Goal: Contribute content: Add original content to the website for others to see

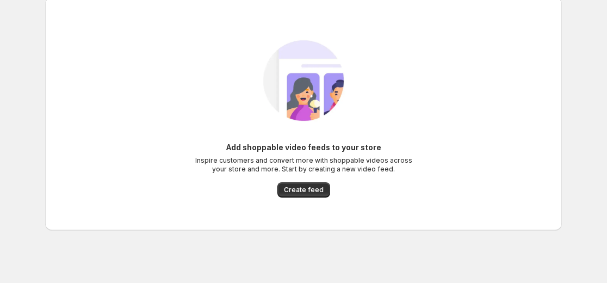
scroll to position [17, 0]
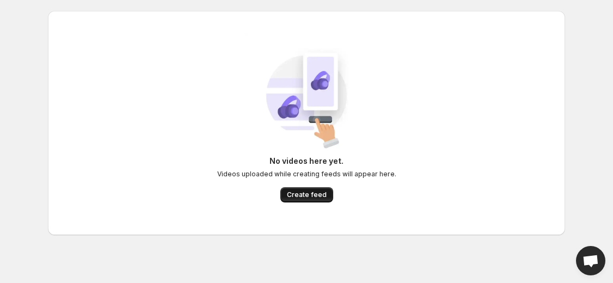
click at [310, 195] on span "Create feed" at bounding box center [307, 194] width 40 height 9
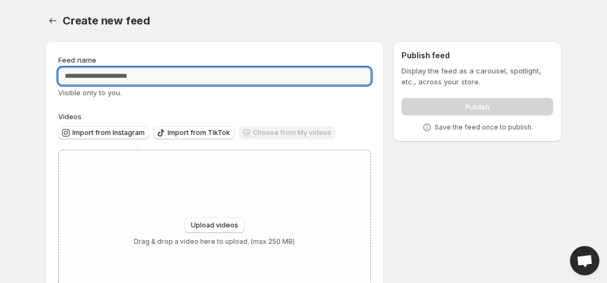
click at [100, 75] on input "Feed name" at bounding box center [214, 75] width 313 height 17
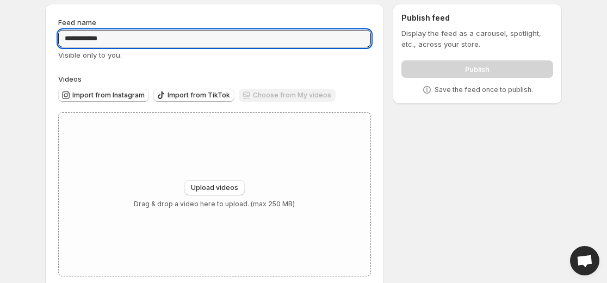
scroll to position [54, 0]
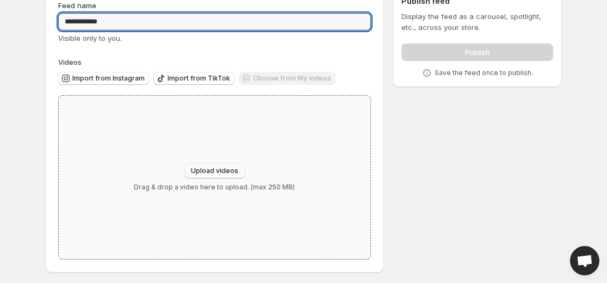
type input "**********"
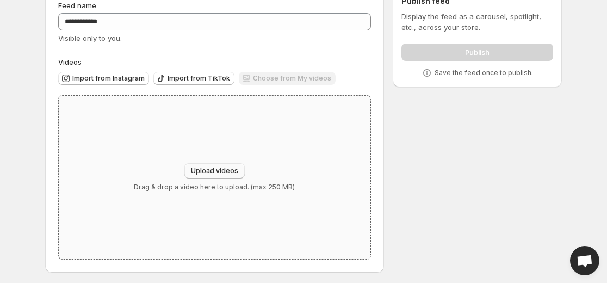
click at [217, 163] on button "Upload videos" at bounding box center [214, 170] width 60 height 15
type input "**********"
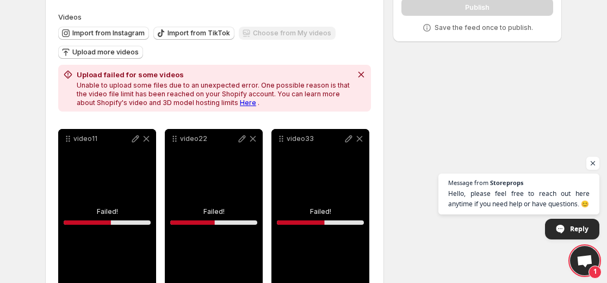
scroll to position [160, 0]
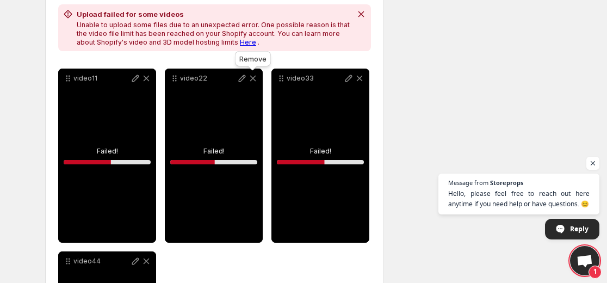
click at [255, 78] on icon at bounding box center [253, 78] width 11 height 11
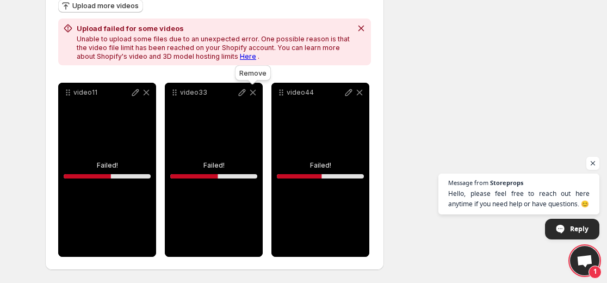
click at [252, 91] on icon at bounding box center [253, 93] width 6 height 6
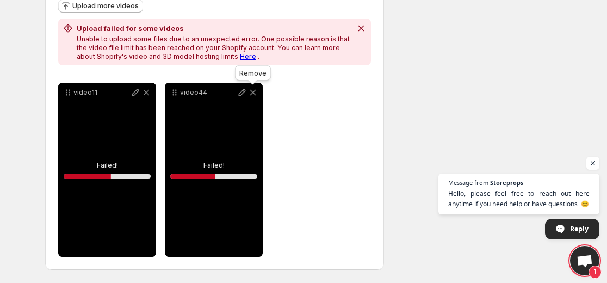
click at [251, 91] on icon at bounding box center [253, 93] width 6 height 6
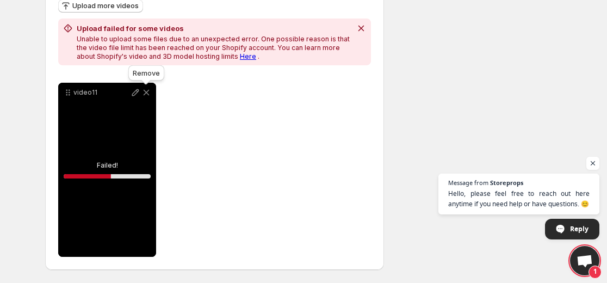
click at [146, 95] on icon at bounding box center [146, 92] width 11 height 11
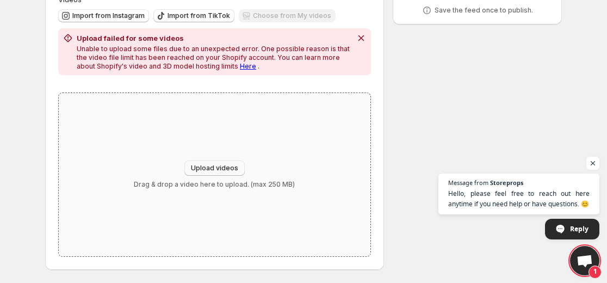
click at [216, 169] on span "Upload videos" at bounding box center [214, 168] width 47 height 9
type input "**********"
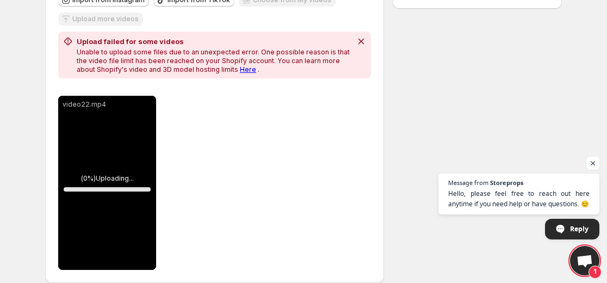
scroll to position [146, 0]
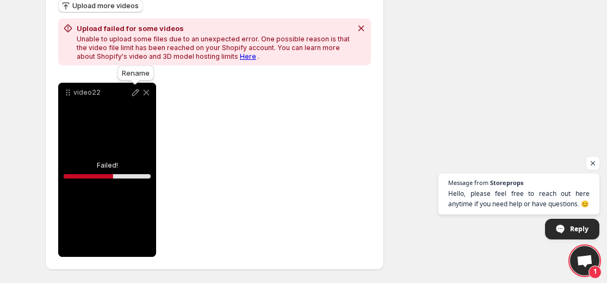
click at [133, 91] on icon at bounding box center [135, 92] width 11 height 11
click at [146, 91] on icon at bounding box center [146, 92] width 11 height 11
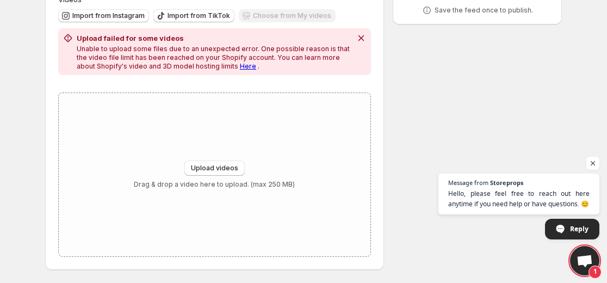
scroll to position [117, 0]
click at [210, 172] on span "Upload videos" at bounding box center [214, 168] width 47 height 9
type input "**********"
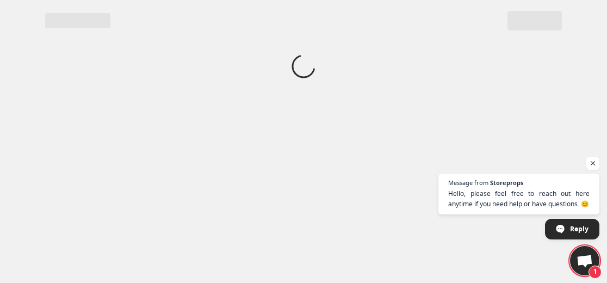
scroll to position [0, 0]
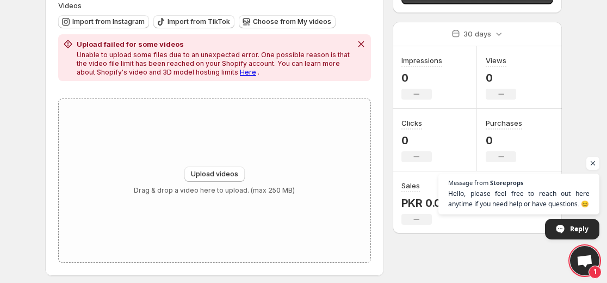
scroll to position [117, 0]
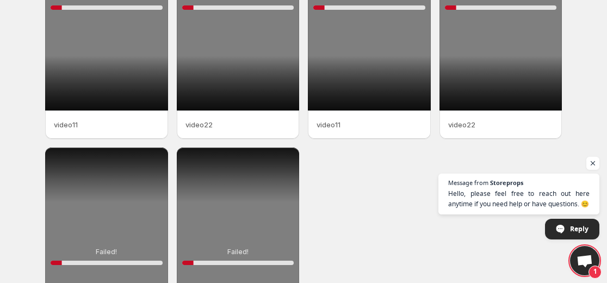
scroll to position [54, 0]
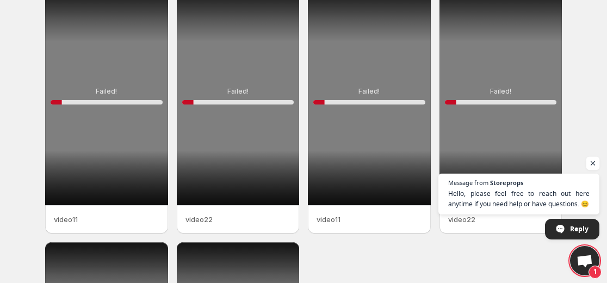
click at [595, 164] on span "Open chat" at bounding box center [593, 164] width 14 height 14
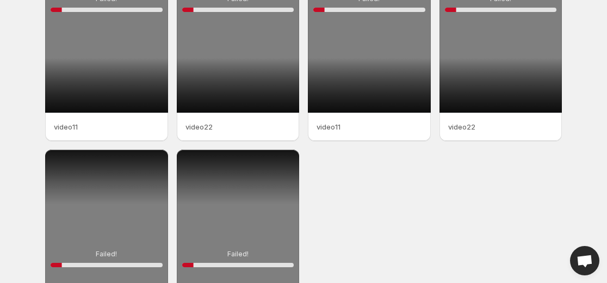
scroll to position [0, 0]
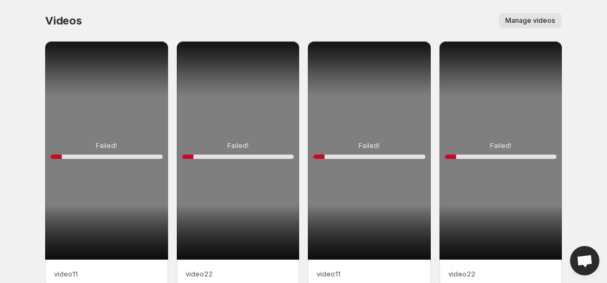
click at [526, 21] on span "Manage videos" at bounding box center [530, 20] width 50 height 9
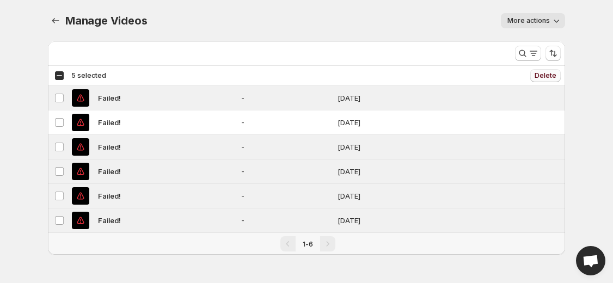
click at [542, 77] on span "Delete" at bounding box center [545, 75] width 22 height 9
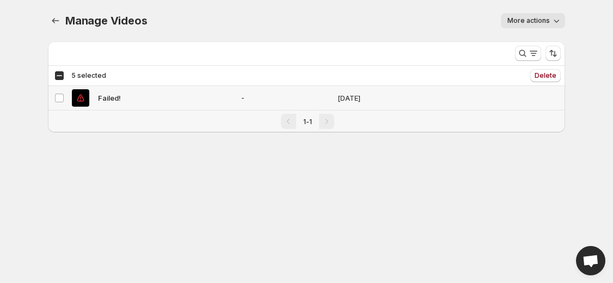
click at [108, 96] on span "Failed!" at bounding box center [109, 97] width 23 height 11
click at [524, 23] on span "More actions" at bounding box center [528, 20] width 42 height 9
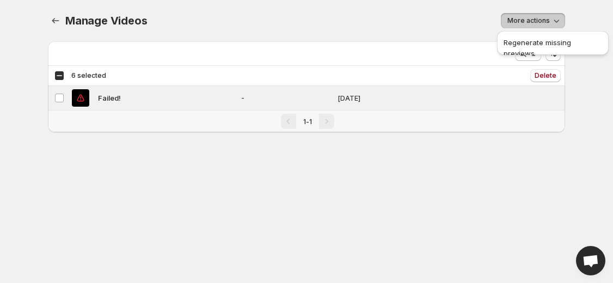
click at [524, 23] on span "More actions" at bounding box center [528, 20] width 42 height 9
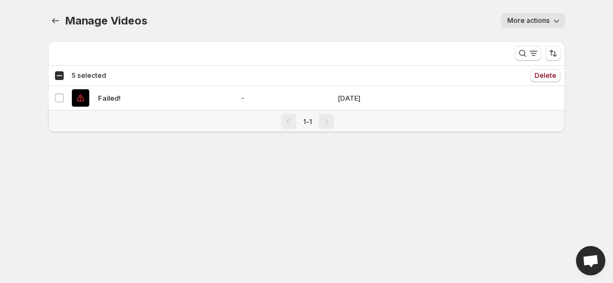
click at [62, 75] on div "Select video 5 selected" at bounding box center [80, 76] width 52 height 10
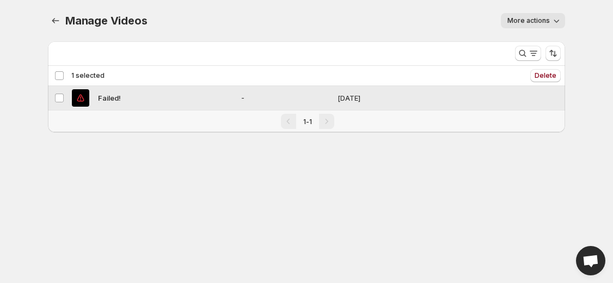
click at [125, 99] on div "Failed!" at bounding box center [153, 97] width 163 height 17
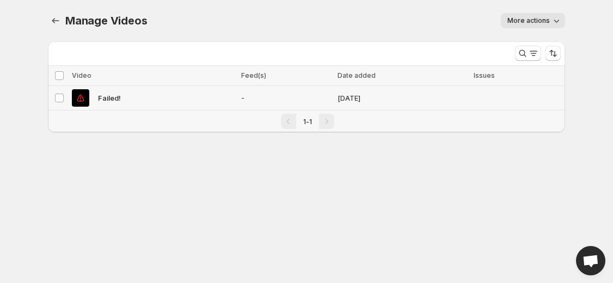
click at [112, 95] on span "Failed!" at bounding box center [109, 97] width 23 height 11
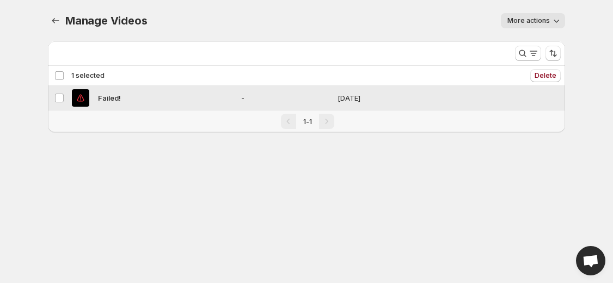
click at [112, 95] on span "Failed!" at bounding box center [109, 97] width 23 height 11
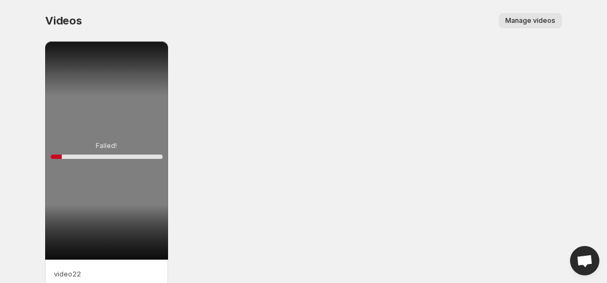
click at [91, 128] on div "Failed! 10 %" at bounding box center [106, 150] width 123 height 218
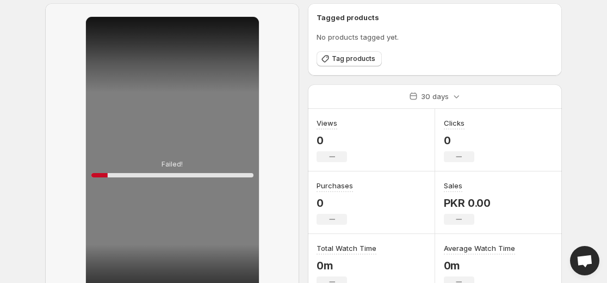
scroll to position [54, 0]
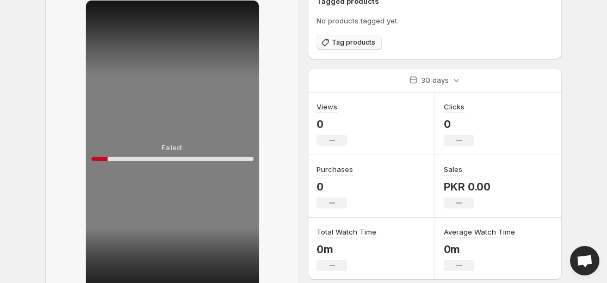
click at [350, 44] on span "Tag products" at bounding box center [354, 42] width 44 height 9
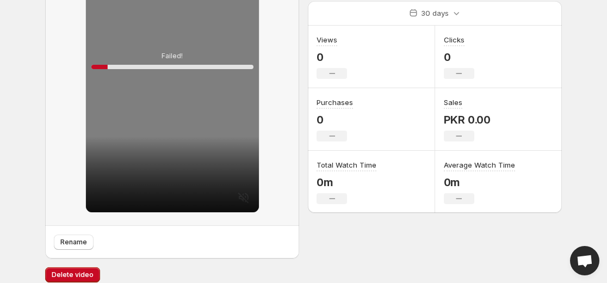
scroll to position [157, 0]
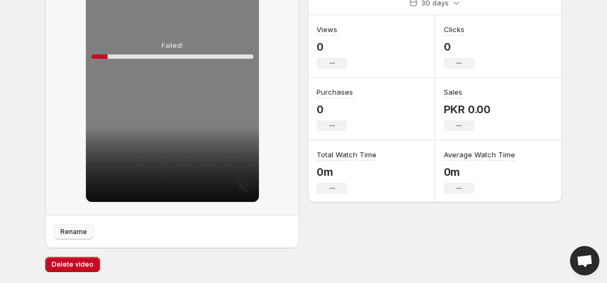
click at [80, 234] on span "Rename" at bounding box center [73, 231] width 27 height 9
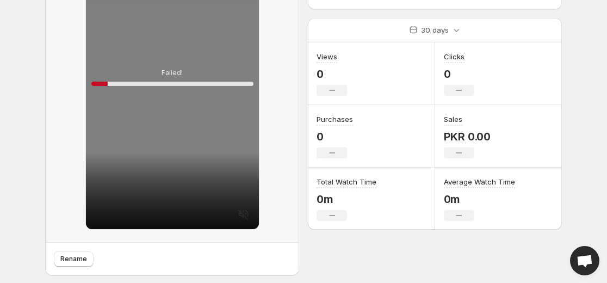
scroll to position [102, 0]
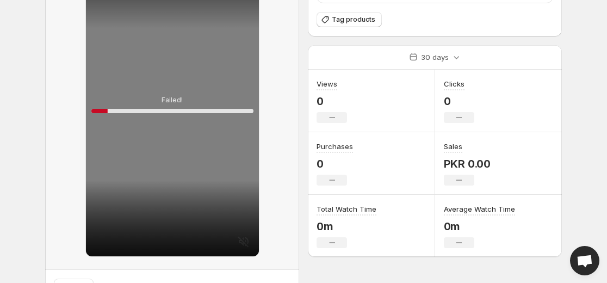
click at [205, 81] on div "Failed! 10 %" at bounding box center [172, 105] width 173 height 304
click at [246, 242] on div "Failed! 10 %" at bounding box center [172, 105] width 173 height 304
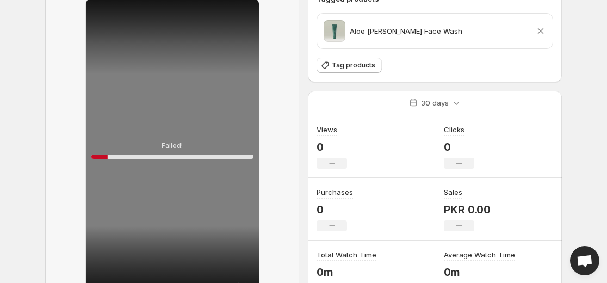
scroll to position [157, 0]
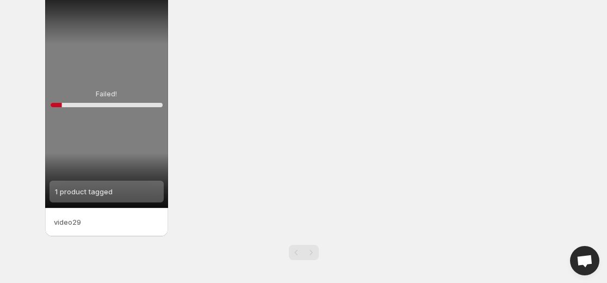
scroll to position [55, 0]
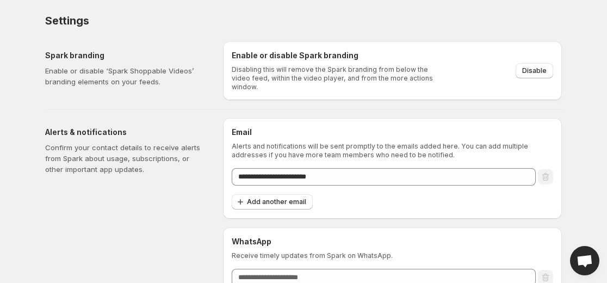
scroll to position [32, 0]
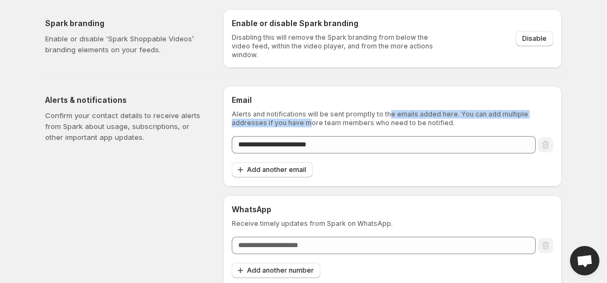
drag, startPoint x: 275, startPoint y: 114, endPoint x: 384, endPoint y: 113, distance: 108.3
click at [384, 113] on p "Alerts and notifications will be sent promptly to the emails added here. You ca…" at bounding box center [393, 118] width 322 height 17
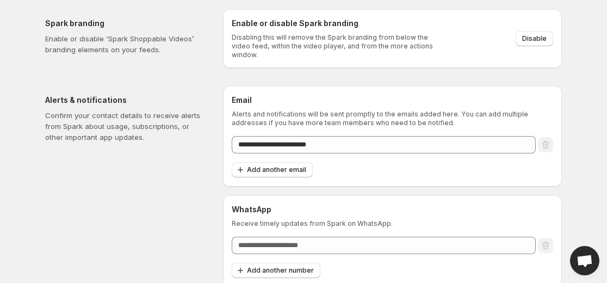
click at [363, 117] on p "Alerts and notifications will be sent promptly to the emails added here. You ca…" at bounding box center [393, 118] width 322 height 17
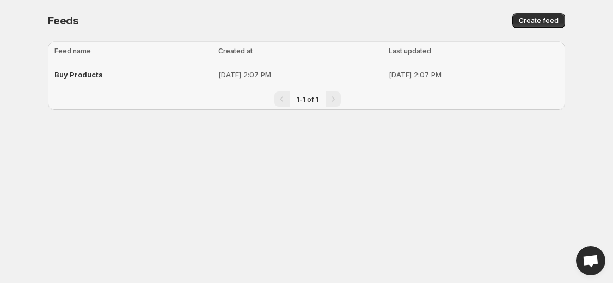
click at [218, 72] on p "[DATE] 2:07 PM" at bounding box center [300, 74] width 164 height 11
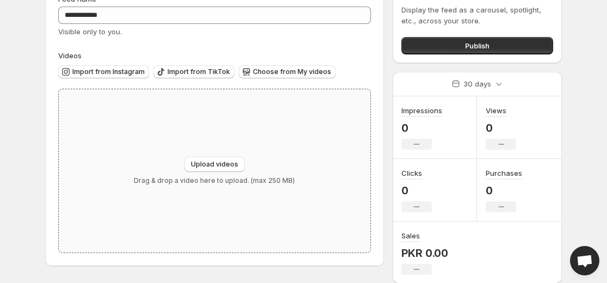
scroll to position [61, 0]
click at [283, 73] on span "Choose from My videos" at bounding box center [292, 71] width 78 height 9
click at [189, 72] on span "Import from TikTok" at bounding box center [199, 71] width 63 height 9
click at [187, 73] on span "Import from TikTok" at bounding box center [199, 71] width 63 height 9
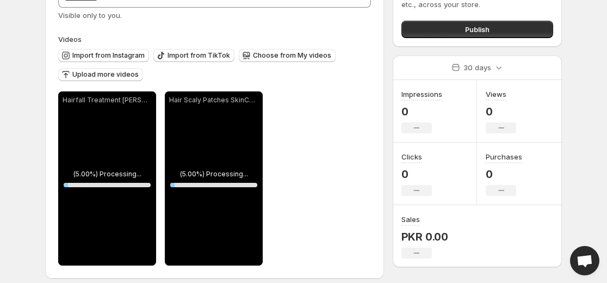
scroll to position [86, 0]
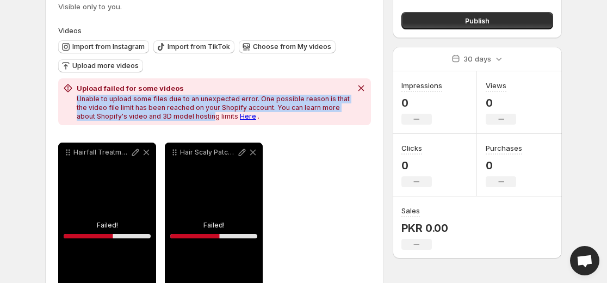
drag, startPoint x: 77, startPoint y: 98, endPoint x: 193, endPoint y: 117, distance: 116.9
click at [193, 117] on div "Upload failed for some videos Unable to upload some files due to an unexpected …" at bounding box center [207, 102] width 289 height 38
click at [193, 117] on p "Unable to upload some files due to an unexpected error. One possible reason is …" at bounding box center [214, 108] width 275 height 26
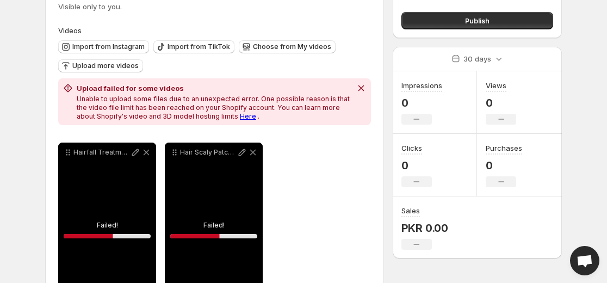
click at [240, 115] on link "Here" at bounding box center [248, 116] width 16 height 8
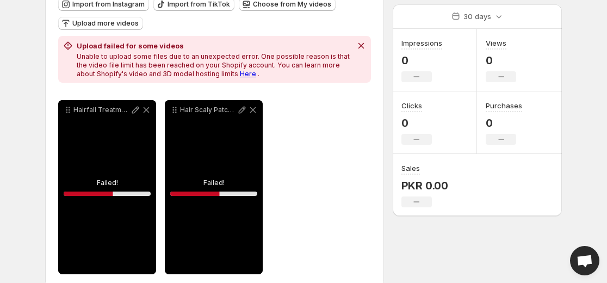
scroll to position [146, 0]
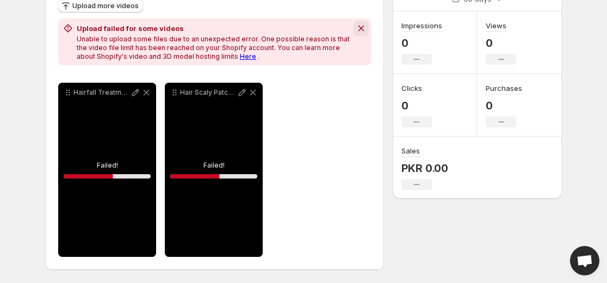
click at [360, 29] on icon "Dismiss notification" at bounding box center [361, 29] width 6 height 6
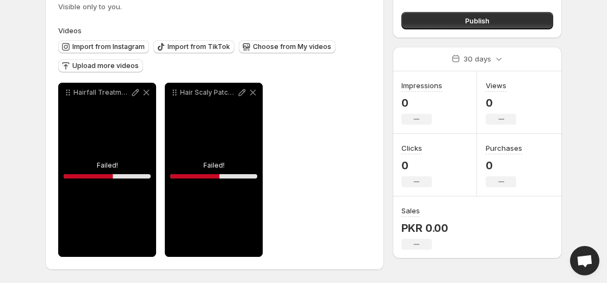
scroll to position [86, 0]
click at [204, 49] on span "Import from TikTok" at bounding box center [199, 46] width 63 height 9
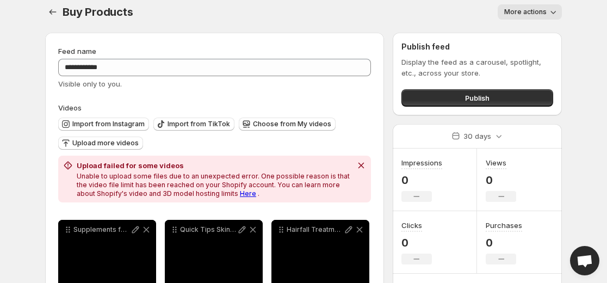
scroll to position [2, 0]
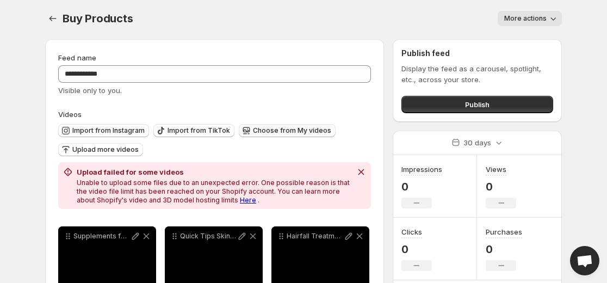
click at [277, 132] on span "Choose from My videos" at bounding box center [292, 130] width 78 height 9
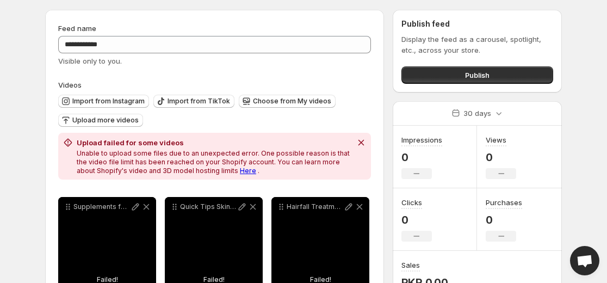
scroll to position [57, 0]
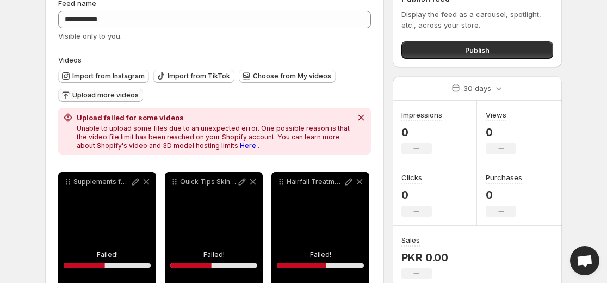
click at [101, 95] on span "Upload more videos" at bounding box center [105, 95] width 66 height 9
click at [282, 77] on span "Choose from My videos" at bounding box center [292, 76] width 78 height 9
click at [362, 182] on icon at bounding box center [359, 181] width 11 height 11
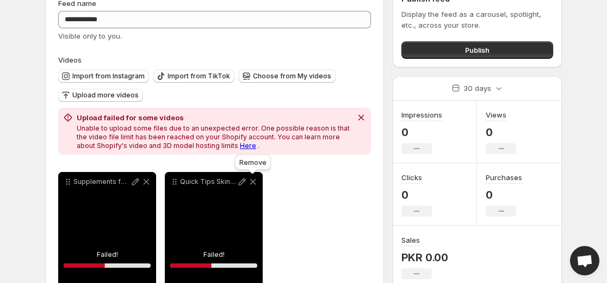
click at [251, 181] on icon at bounding box center [253, 181] width 11 height 11
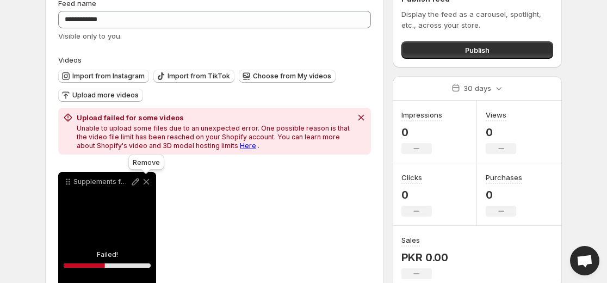
click at [146, 180] on icon at bounding box center [146, 181] width 11 height 11
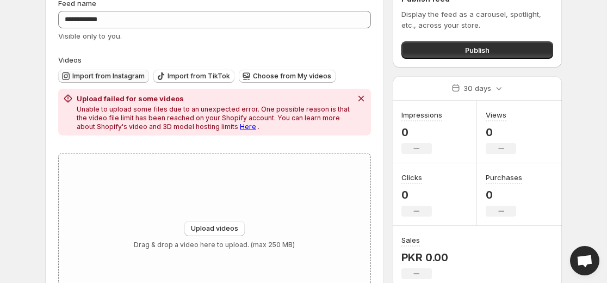
click at [112, 77] on span "Import from Instagram" at bounding box center [108, 76] width 72 height 9
click at [181, 79] on span "Import from TikTok" at bounding box center [199, 76] width 63 height 9
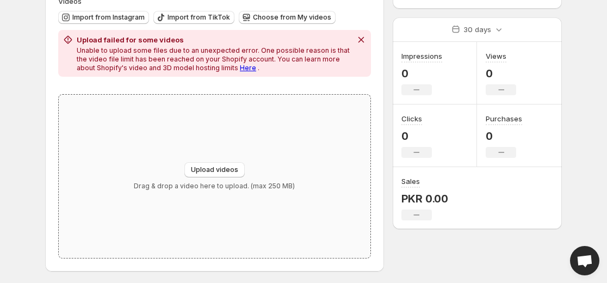
scroll to position [117, 0]
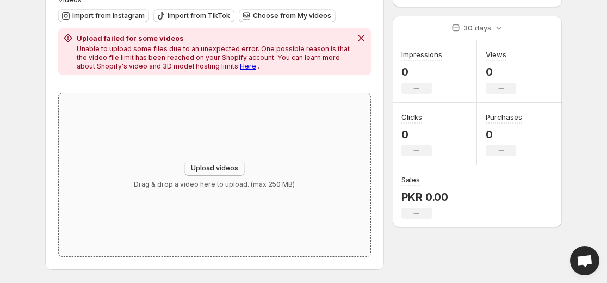
click at [215, 170] on span "Upload videos" at bounding box center [214, 168] width 47 height 9
click at [203, 14] on span "Import from TikTok" at bounding box center [199, 15] width 63 height 9
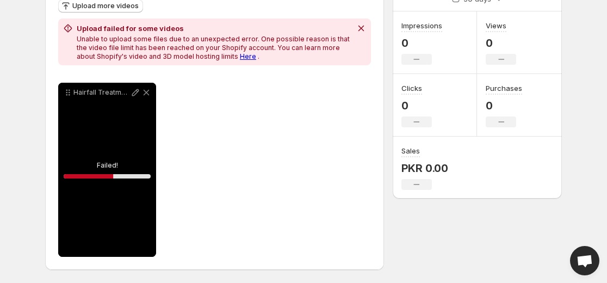
scroll to position [0, 0]
